Goal: Task Accomplishment & Management: Manage account settings

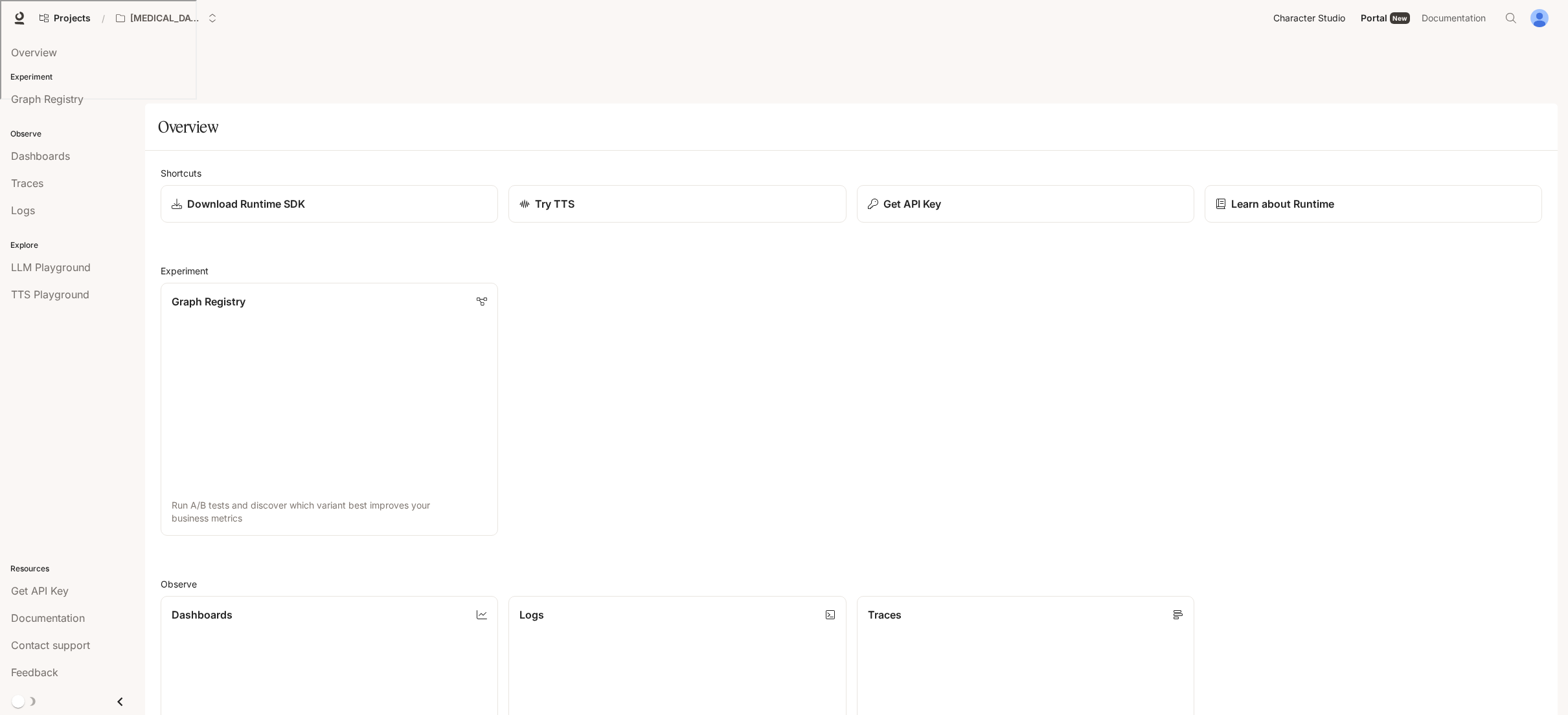
click at [1273, 22] on span "Character Studio" at bounding box center [1308, 18] width 72 height 16
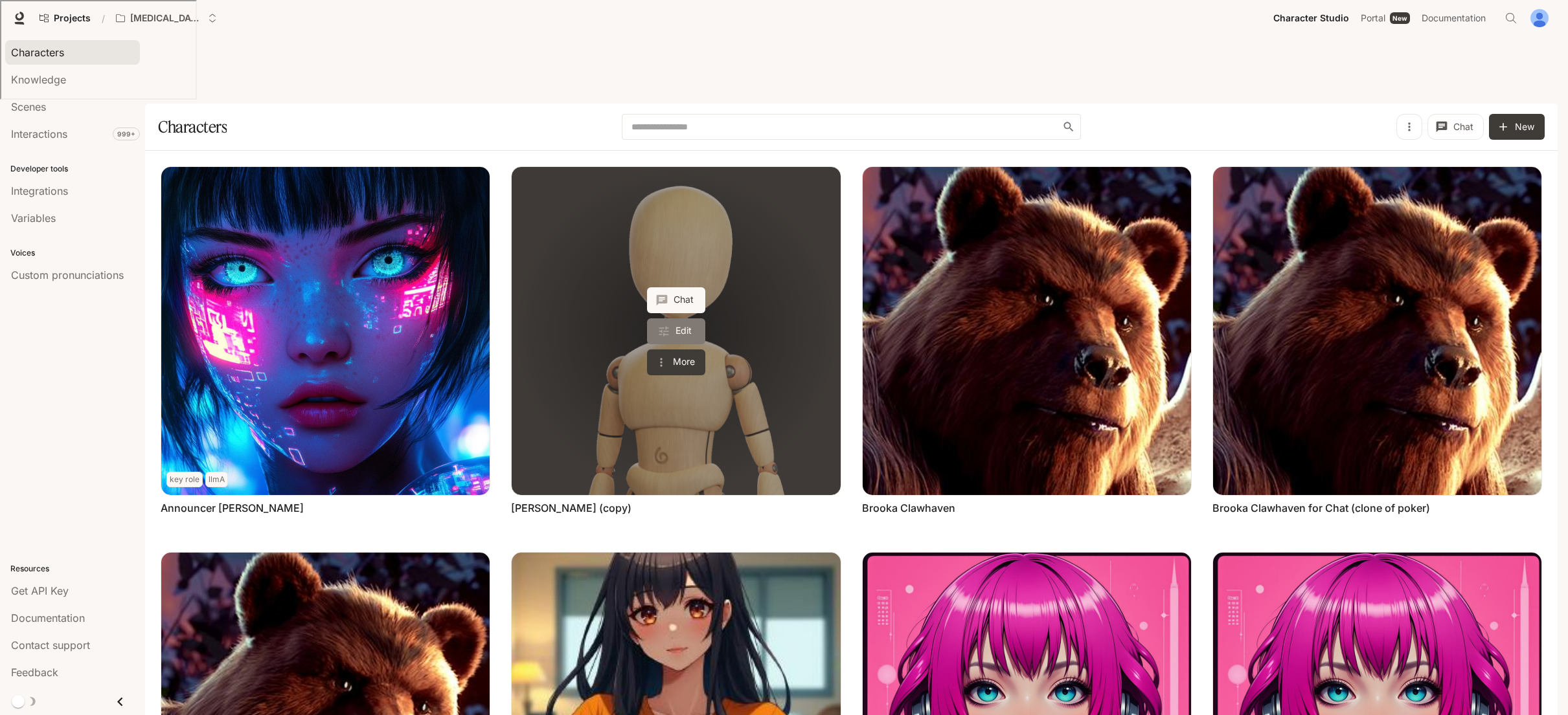
click at [706, 318] on link "Edit" at bounding box center [676, 331] width 59 height 26
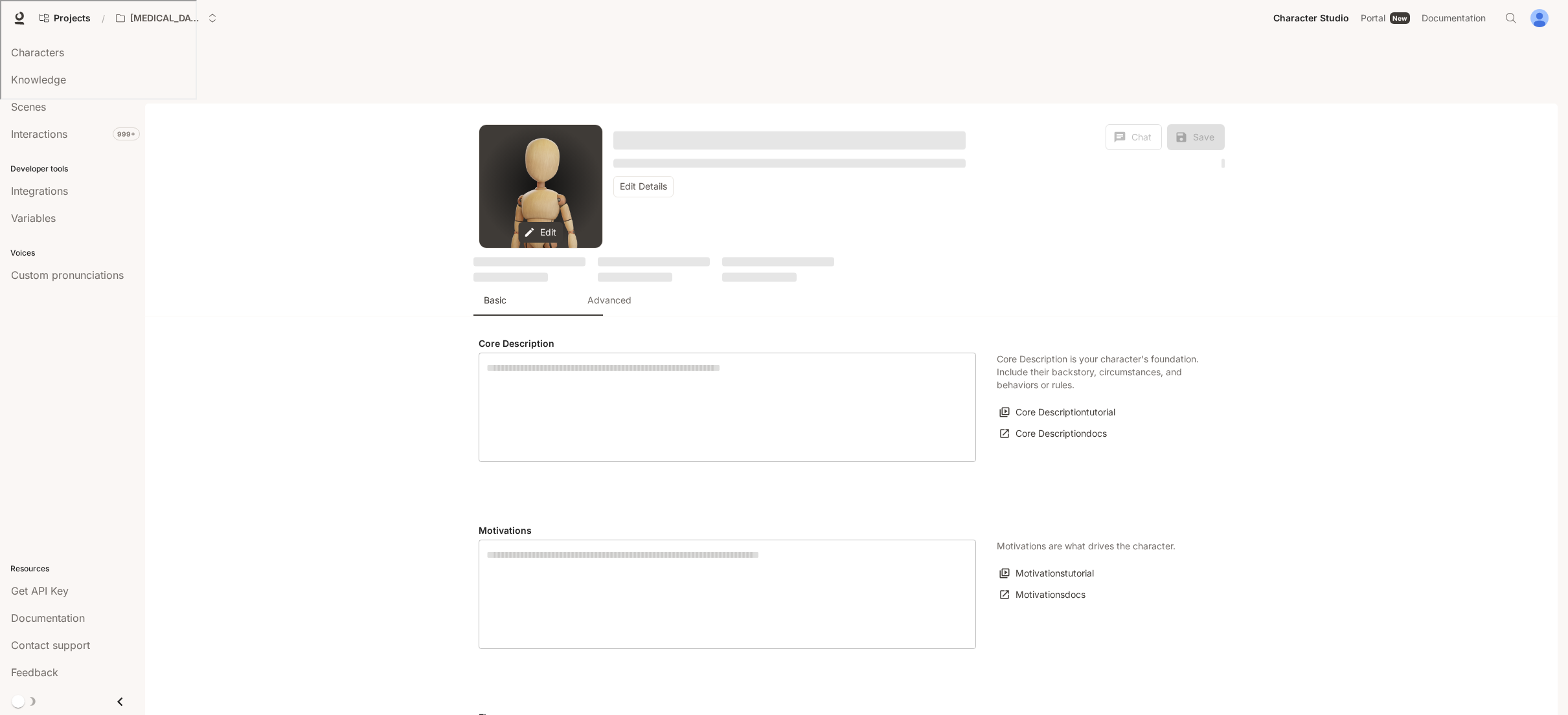
type textarea "**********"
type input "****"
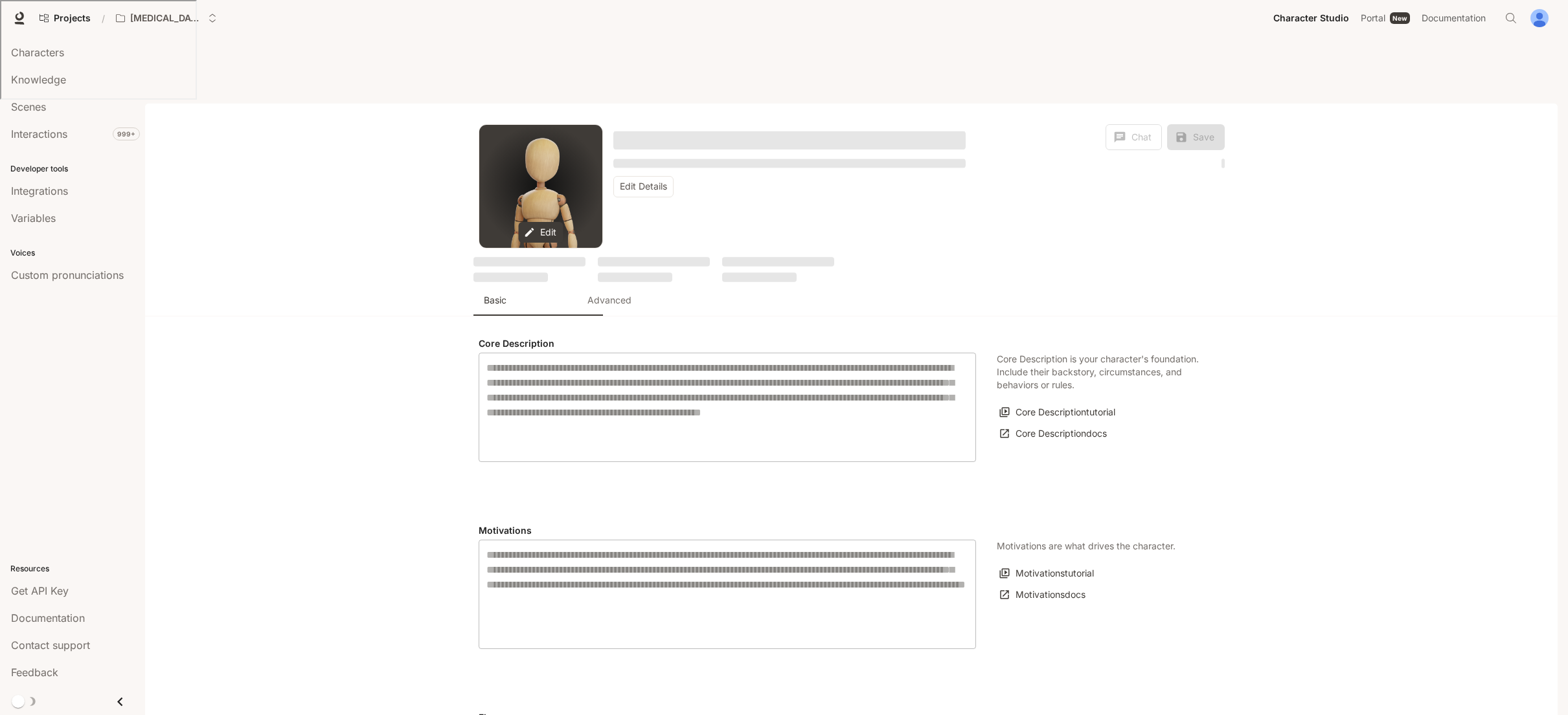
type input "**********"
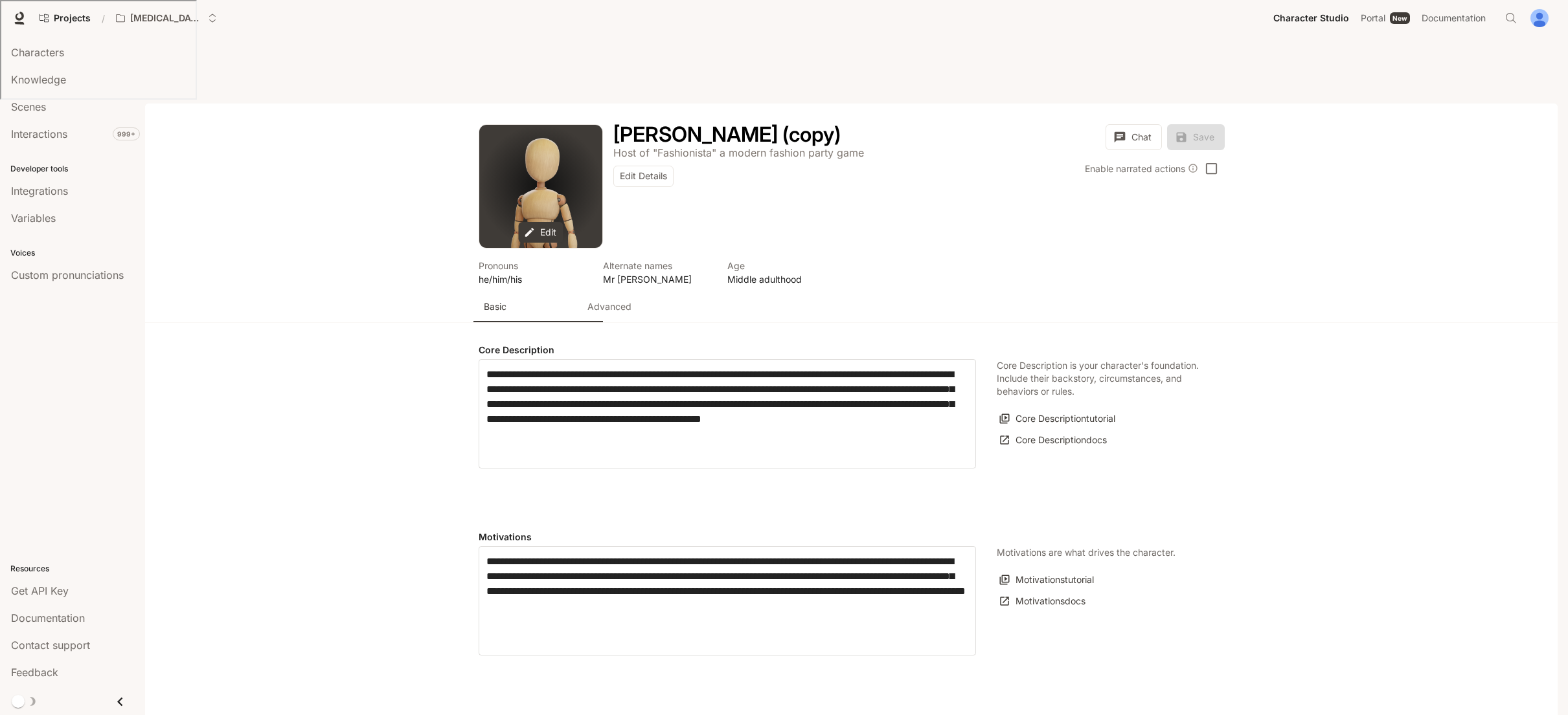
type input "**********"
click at [632, 300] on p "Advanced" at bounding box center [609, 307] width 44 height 13
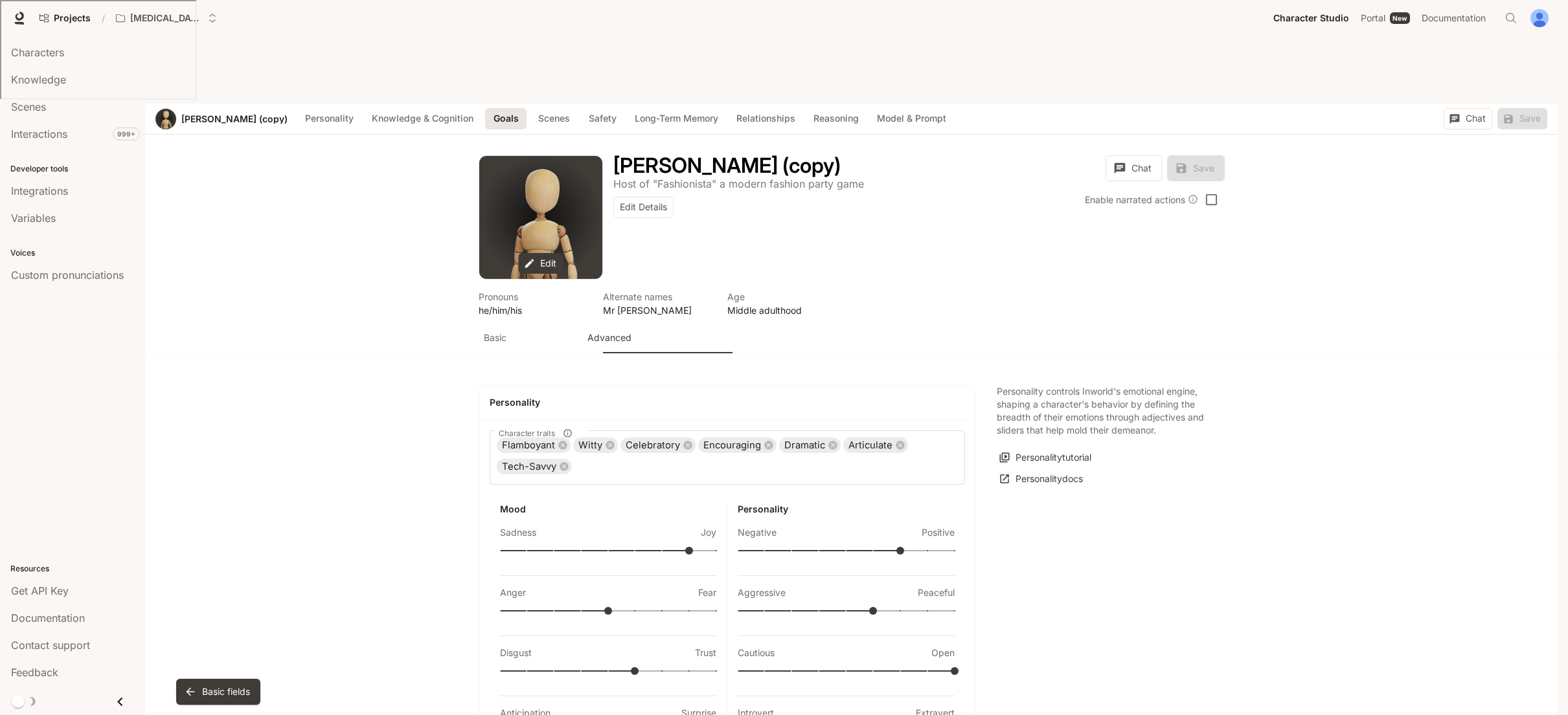
scroll to position [1375, 0]
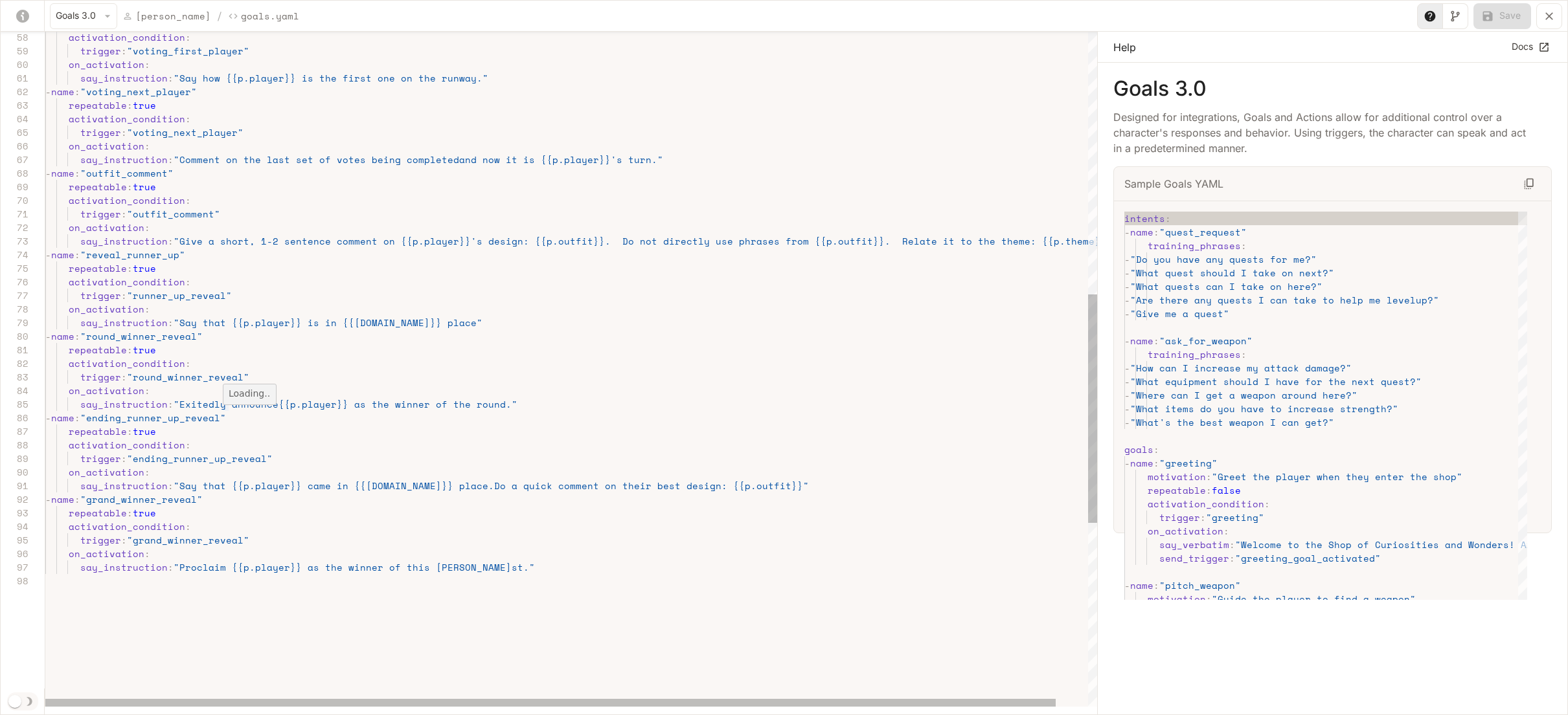
scroll to position [55, 178]
click at [223, 412] on div "say_instruction : "Say how {{p.player}} is the first one on the runw ay." - nam…" at bounding box center [587, 252] width 1086 height 1994
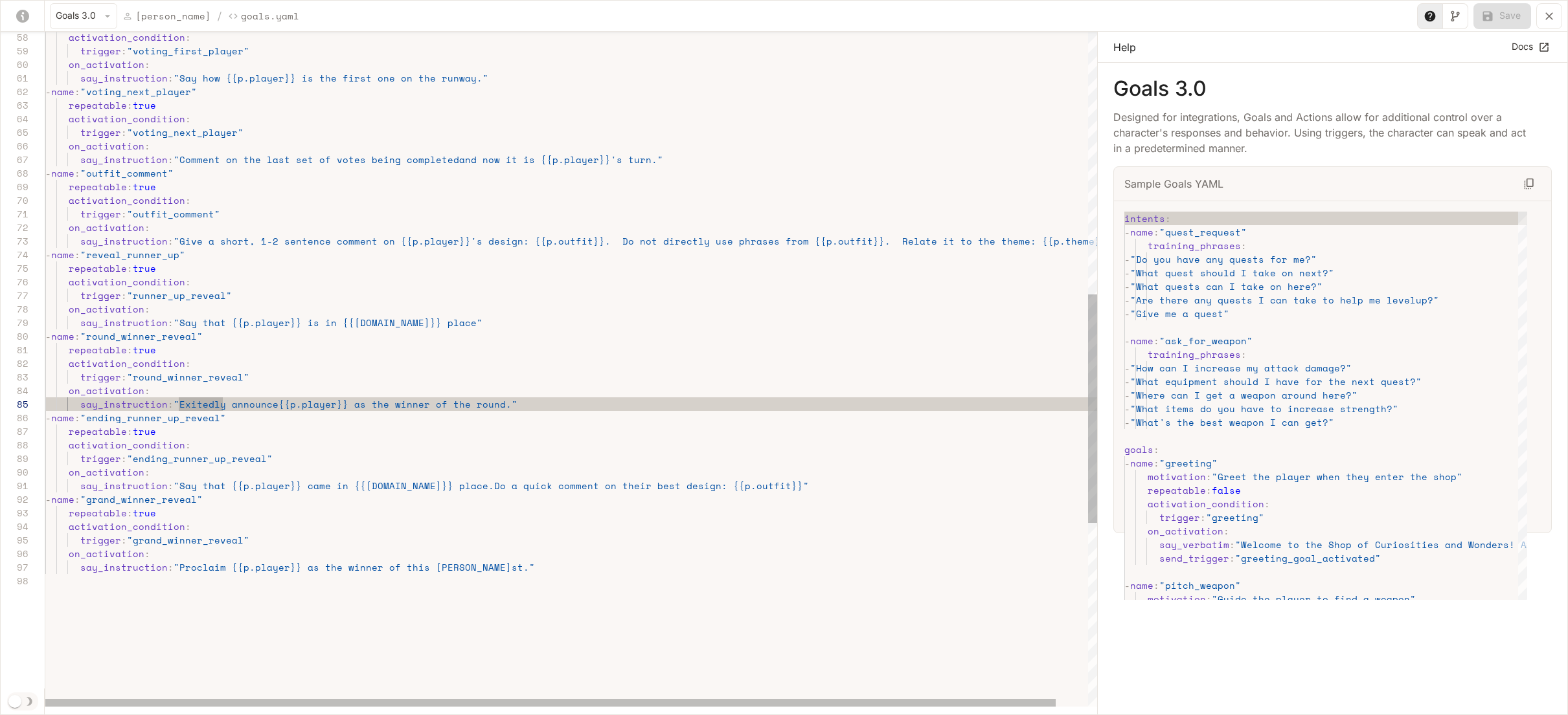
scroll to position [82, 111]
click at [240, 443] on div "say_instruction : "Say how {{p.player}} is the first one on the runw ay." - nam…" at bounding box center [587, 252] width 1086 height 1994
click at [190, 412] on div "say_instruction : "Say how {{p.player}} is the first one on the runw ay." - nam…" at bounding box center [587, 252] width 1086 height 1994
click at [199, 414] on div "say_instruction : "Say how {{p.player}} is the first one on the runw ay." - nam…" at bounding box center [587, 252] width 1086 height 1994
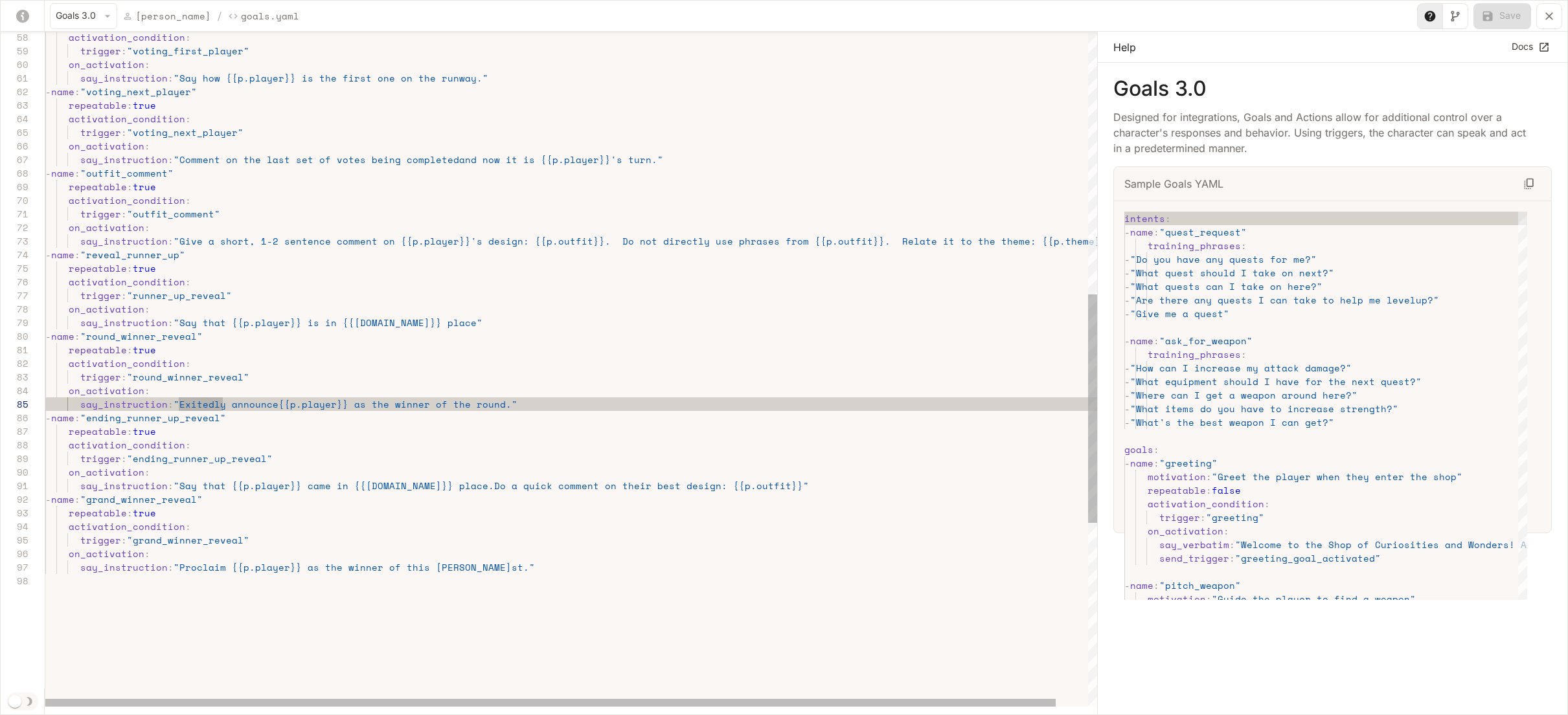
click at [223, 413] on div "say_instruction : "Say how {{p.player}} is the first one on the runw ay." - nam…" at bounding box center [587, 252] width 1086 height 1994
click at [190, 413] on div "say_instruction : "Say how {{p.player}} is the first one on the runw ay." - nam…" at bounding box center [587, 252] width 1086 height 1994
click at [523, 411] on span "yaml-editor" at bounding box center [532, 404] width 18 height 14
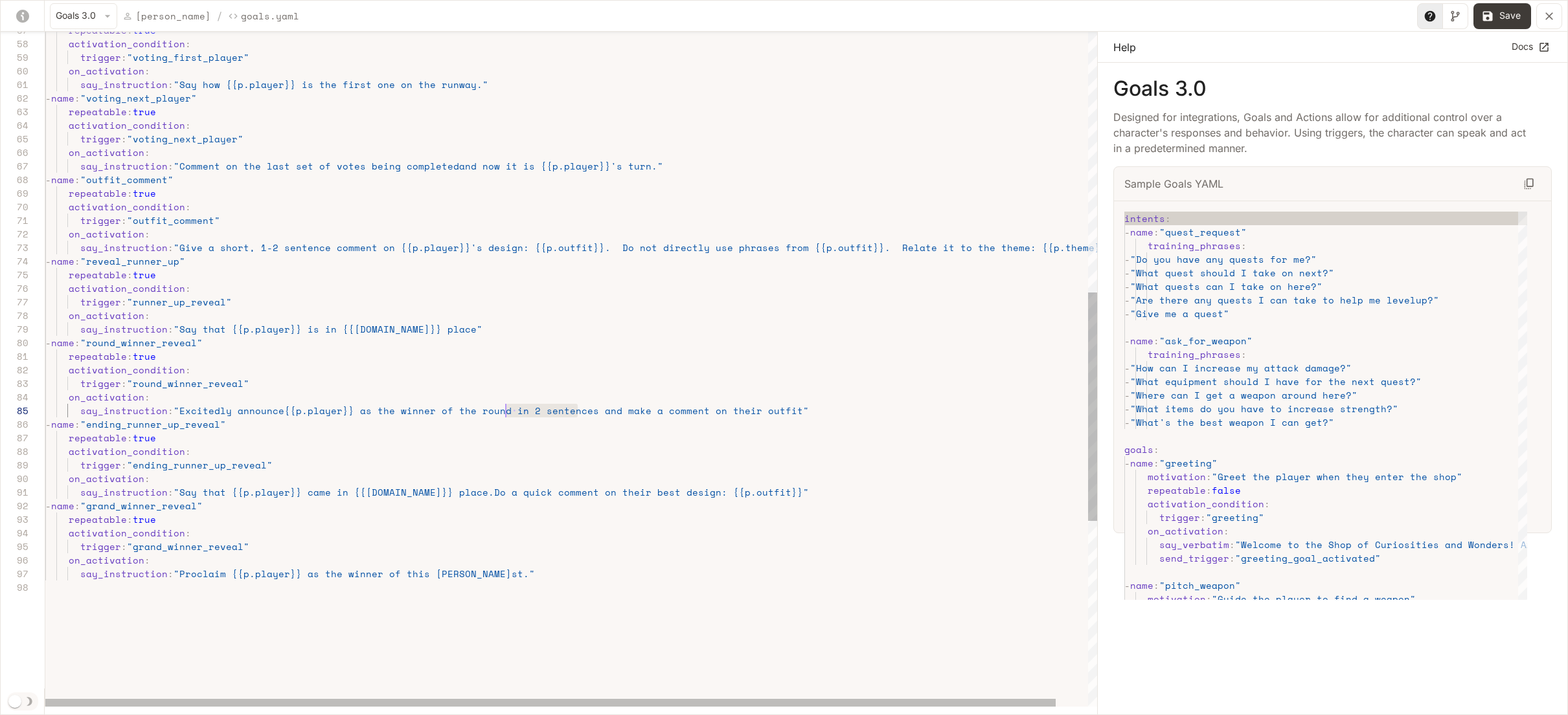
scroll to position [55, 455]
drag, startPoint x: 579, startPoint y: 419, endPoint x: 499, endPoint y: 420, distance: 80.0
click at [499, 420] on div "say_instruction : "Say how {{p.player}} is the first one on the runw ay." - nam…" at bounding box center [587, 267] width 1086 height 1994
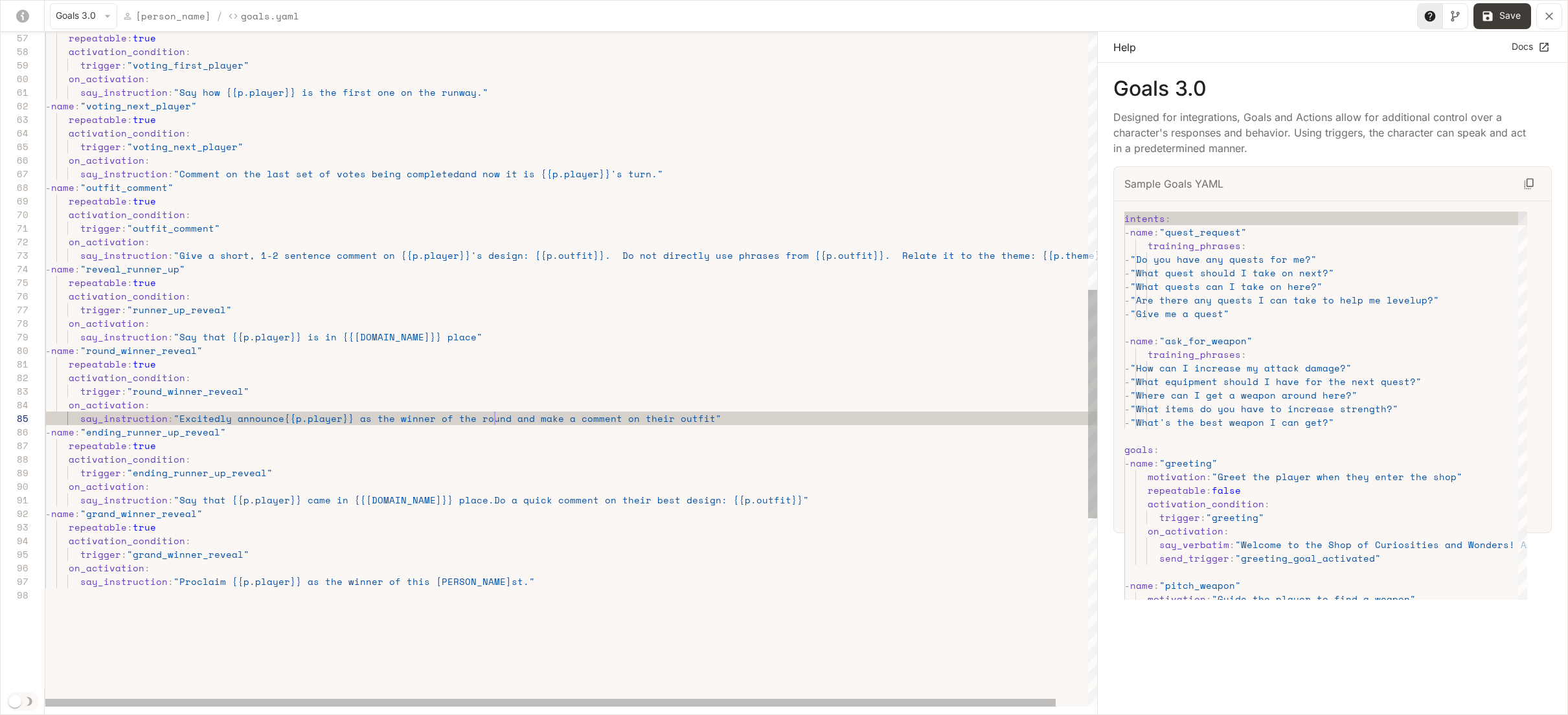
scroll to position [55, 644]
click at [687, 426] on div "say_instruction : "Say how {{p.player}} is the first one on the runw ay." - nam…" at bounding box center [587, 267] width 1086 height 1994
click at [476, 432] on div "say_instruction : "Say how {{p.player}} is the first one on the runw ay." - nam…" at bounding box center [587, 267] width 1086 height 1994
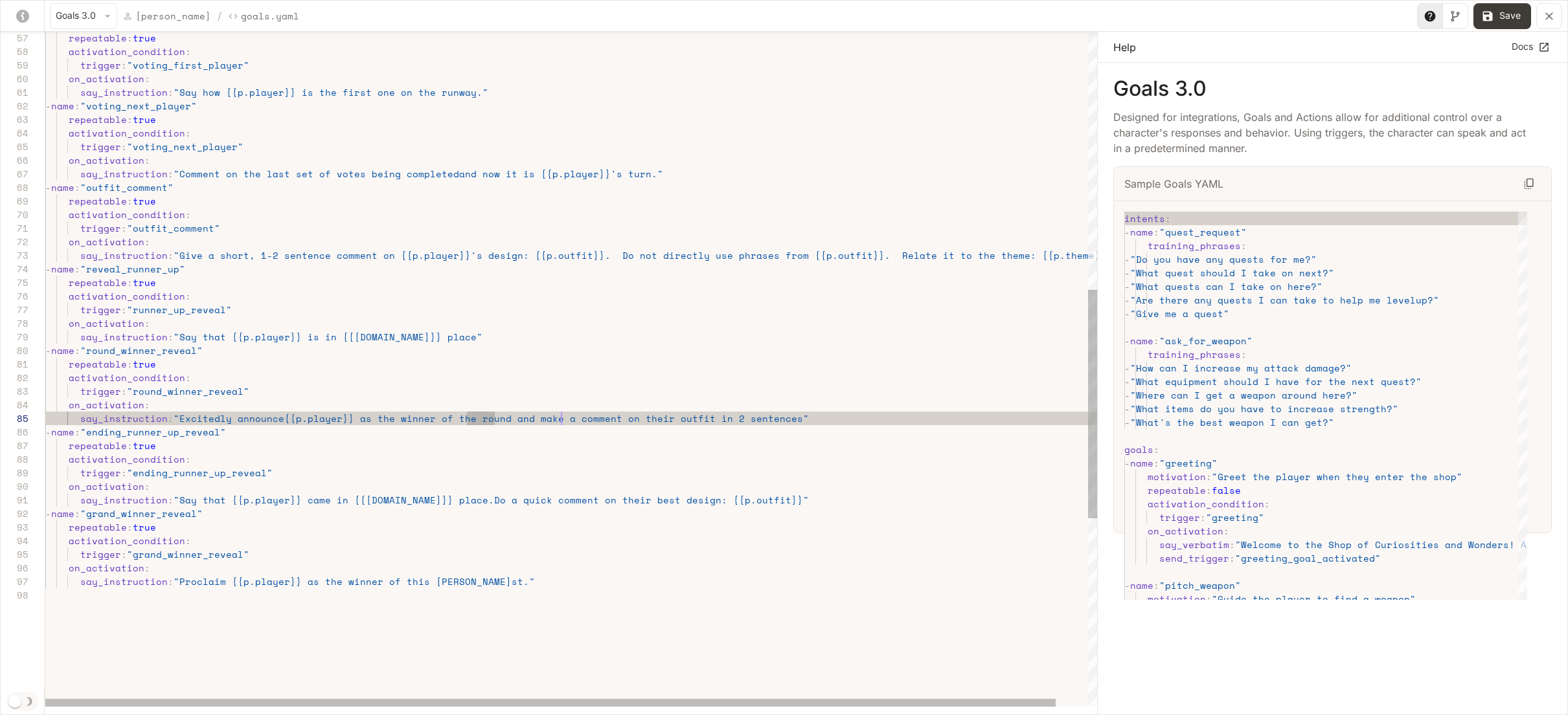
click at [563, 430] on div "say_instruction : "Say how {{p.player}} is the first one on the runw ay." - nam…" at bounding box center [587, 267] width 1086 height 1994
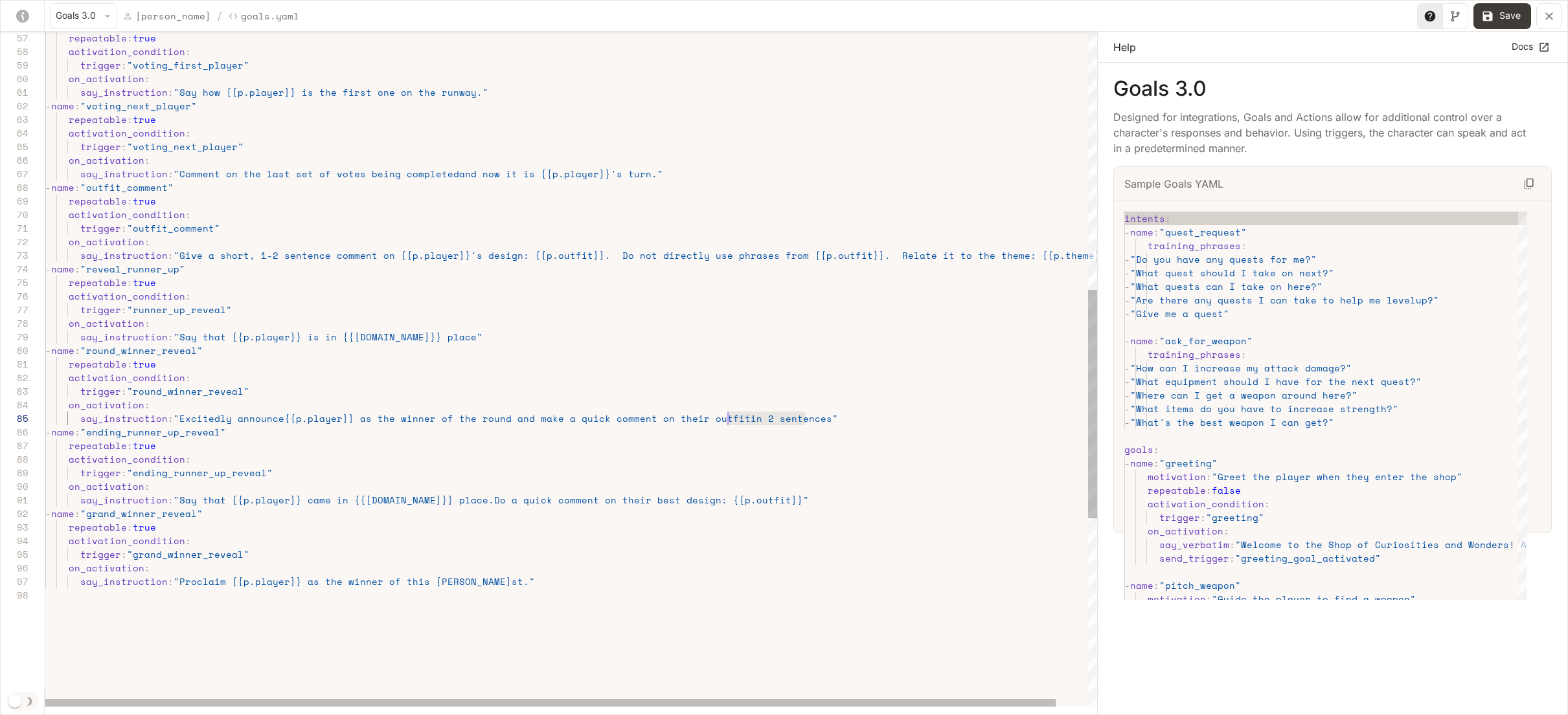
scroll to position [55, 682]
drag, startPoint x: 805, startPoint y: 425, endPoint x: 727, endPoint y: 428, distance: 78.1
click at [727, 428] on div "say_instruction : "Say how {{p.player}} is the first one on the runw ay." - nam…" at bounding box center [587, 267] width 1086 height 1994
click at [804, 426] on div "say_instruction : "Say how {{p.player}} is the first one on the runw ay." - nam…" at bounding box center [587, 267] width 1086 height 1994
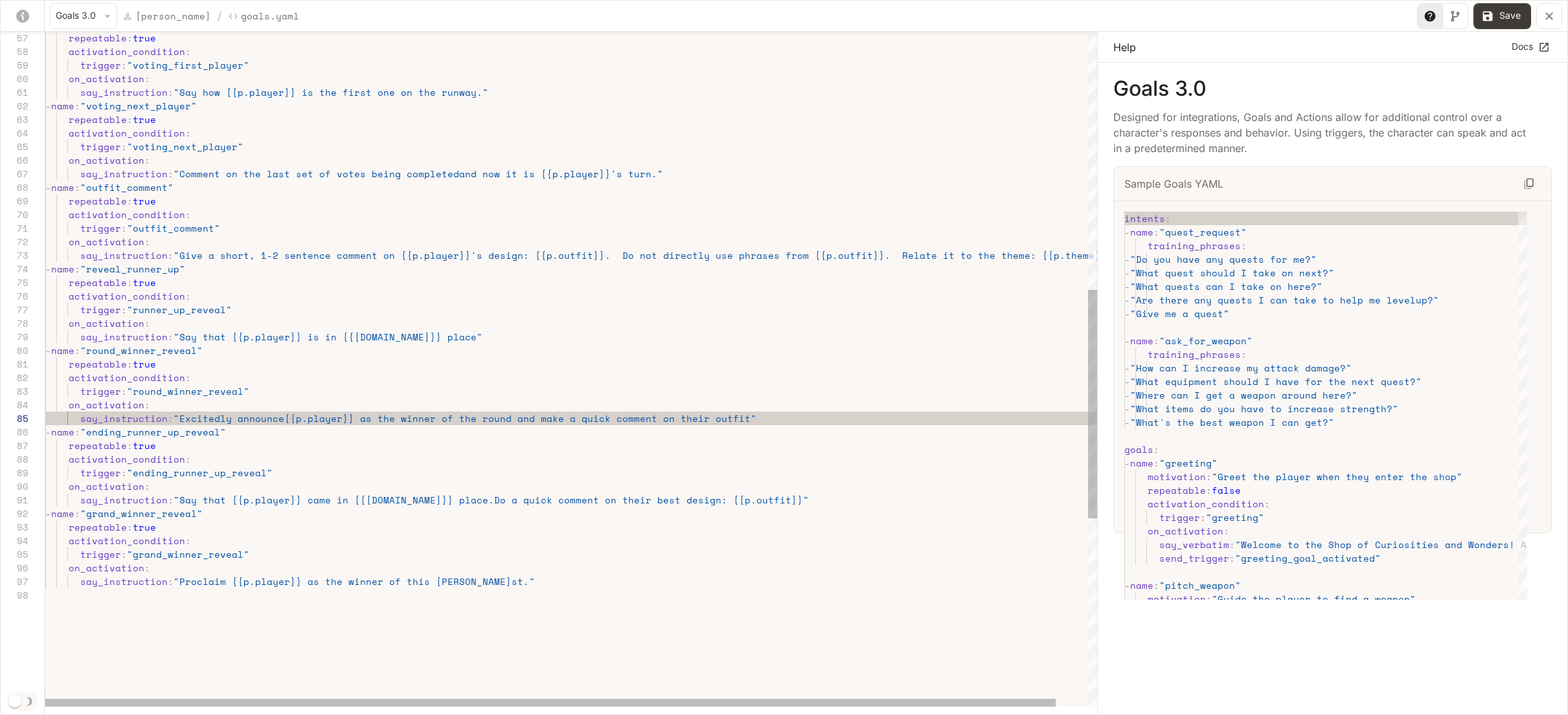
scroll to position [108, 222]
click at [751, 474] on div "say_instruction : "Say how {{p.player}} is the first one on the runw ay." - nam…" at bounding box center [587, 267] width 1086 height 1994
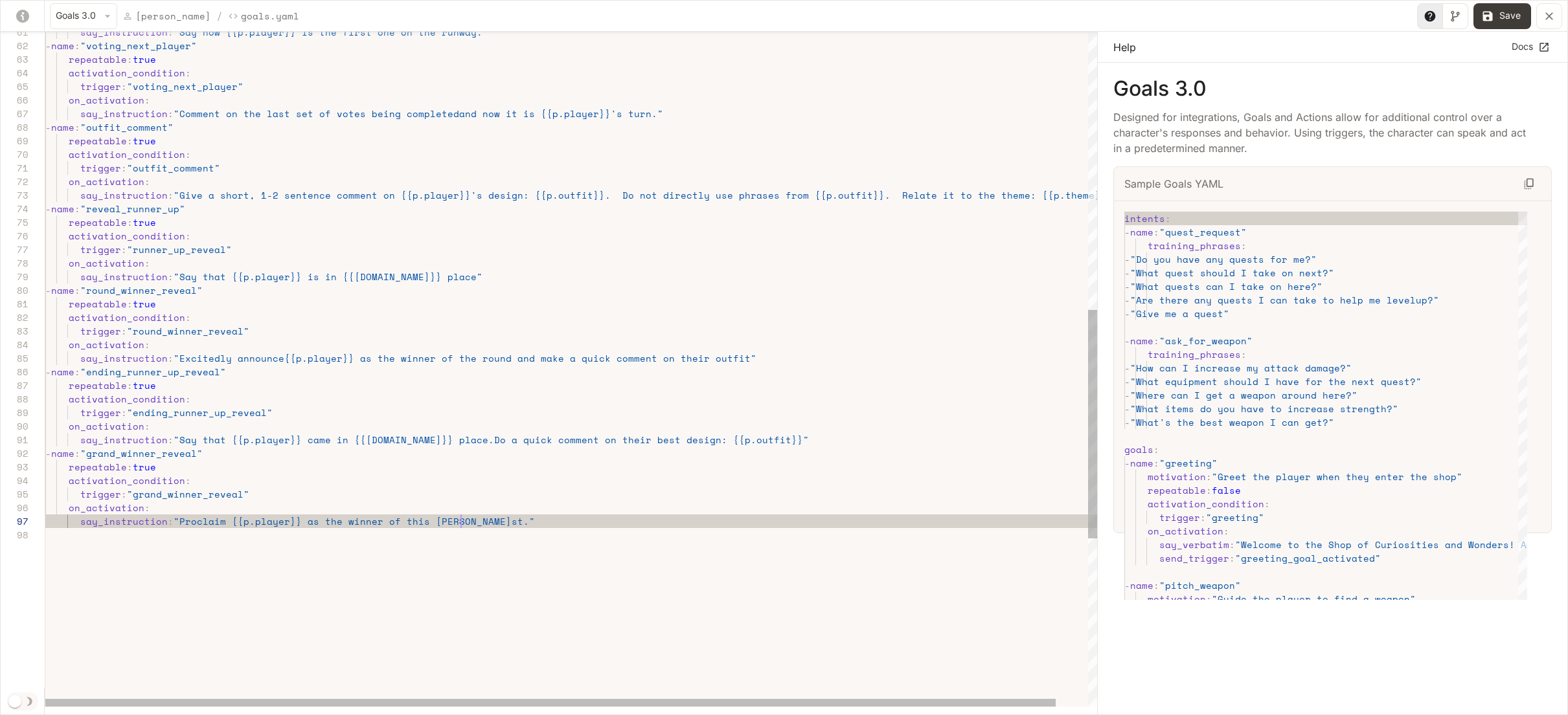
scroll to position [82, 416]
click at [463, 532] on div "say_instruction : "Say how {{p.player}} is the first one on the runw ay." - nam…" at bounding box center [587, 206] width 1086 height 1994
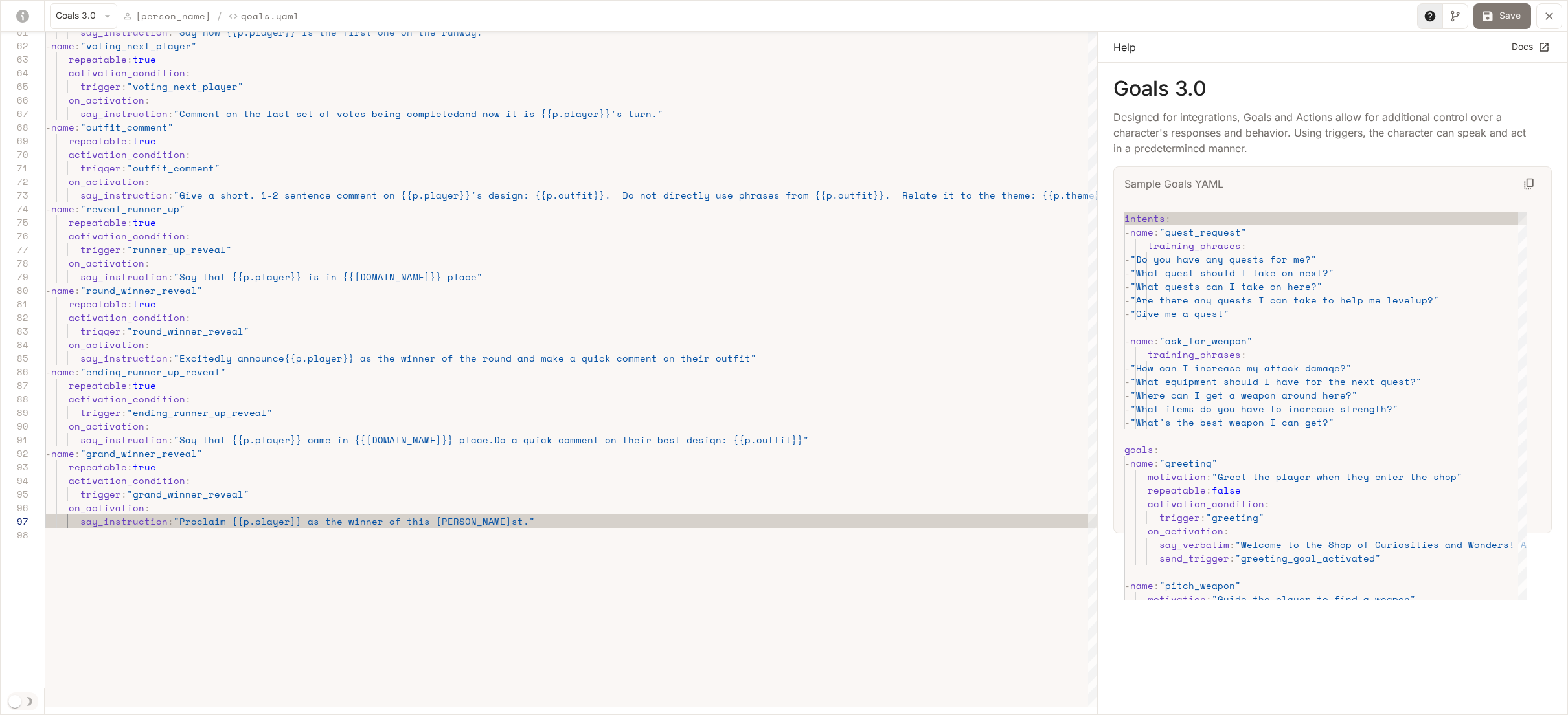
type textarea "**********"
click at [1492, 18] on button "Save" at bounding box center [1502, 16] width 58 height 26
